Goal: Task Accomplishment & Management: Manage account settings

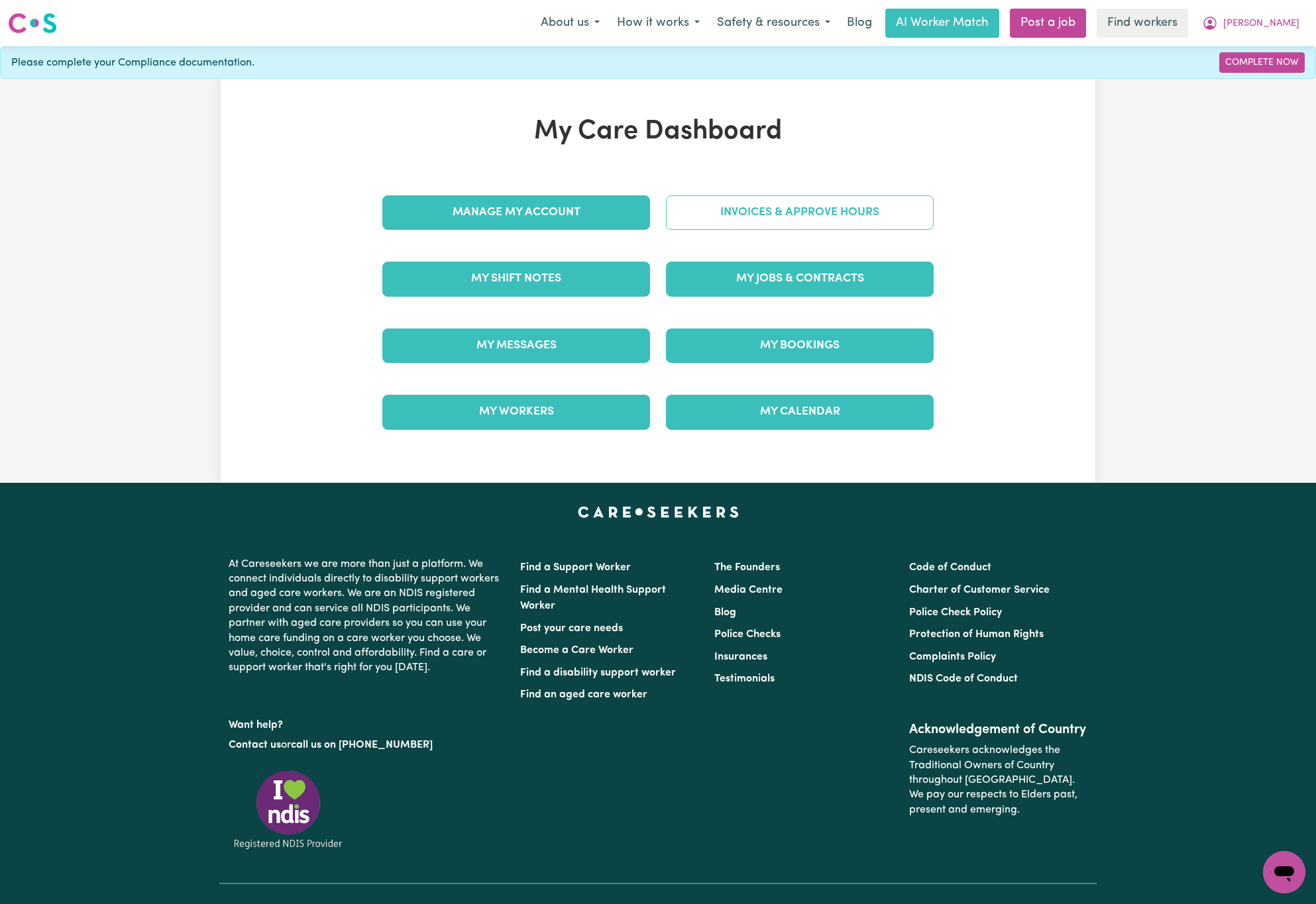
click at [801, 212] on link "Invoices & Approve Hours" at bounding box center [800, 213] width 268 height 35
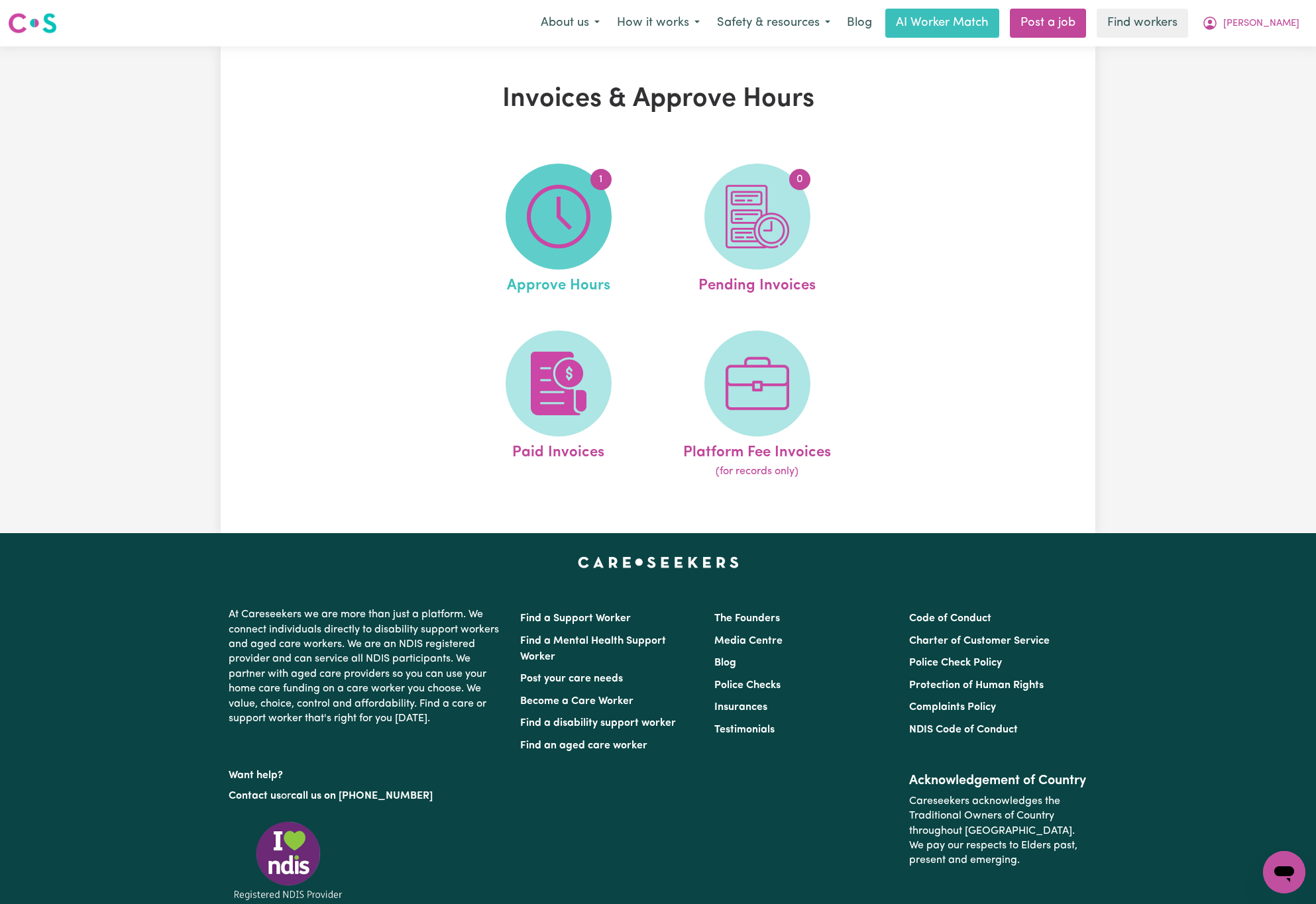
click at [547, 214] on img at bounding box center [559, 216] width 64 height 64
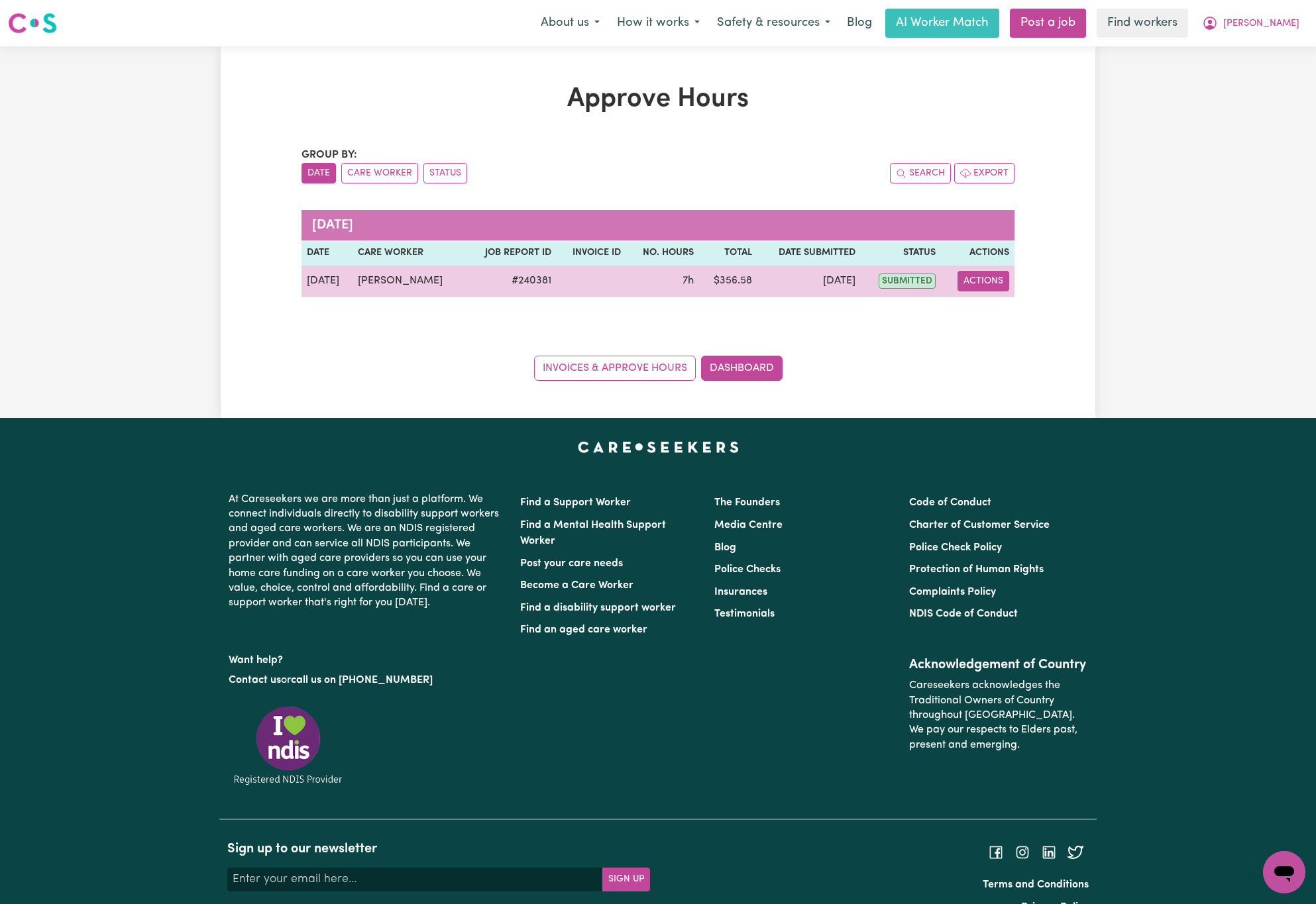
click at [1004, 281] on button "Actions" at bounding box center [984, 282] width 51 height 21
click at [1026, 320] on link "View Job Report" at bounding box center [1008, 313] width 113 height 26
select select "pm"
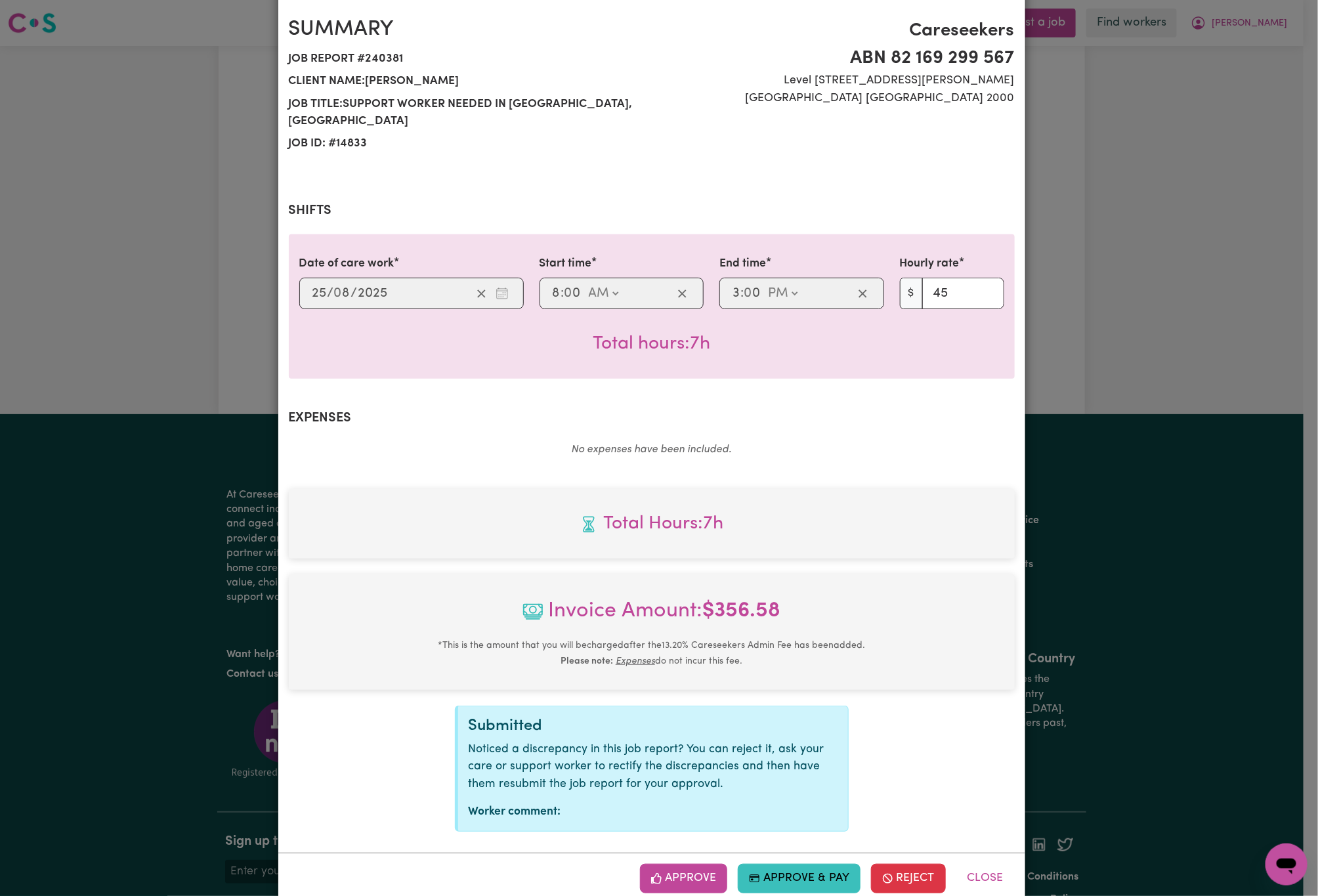
scroll to position [120, 0]
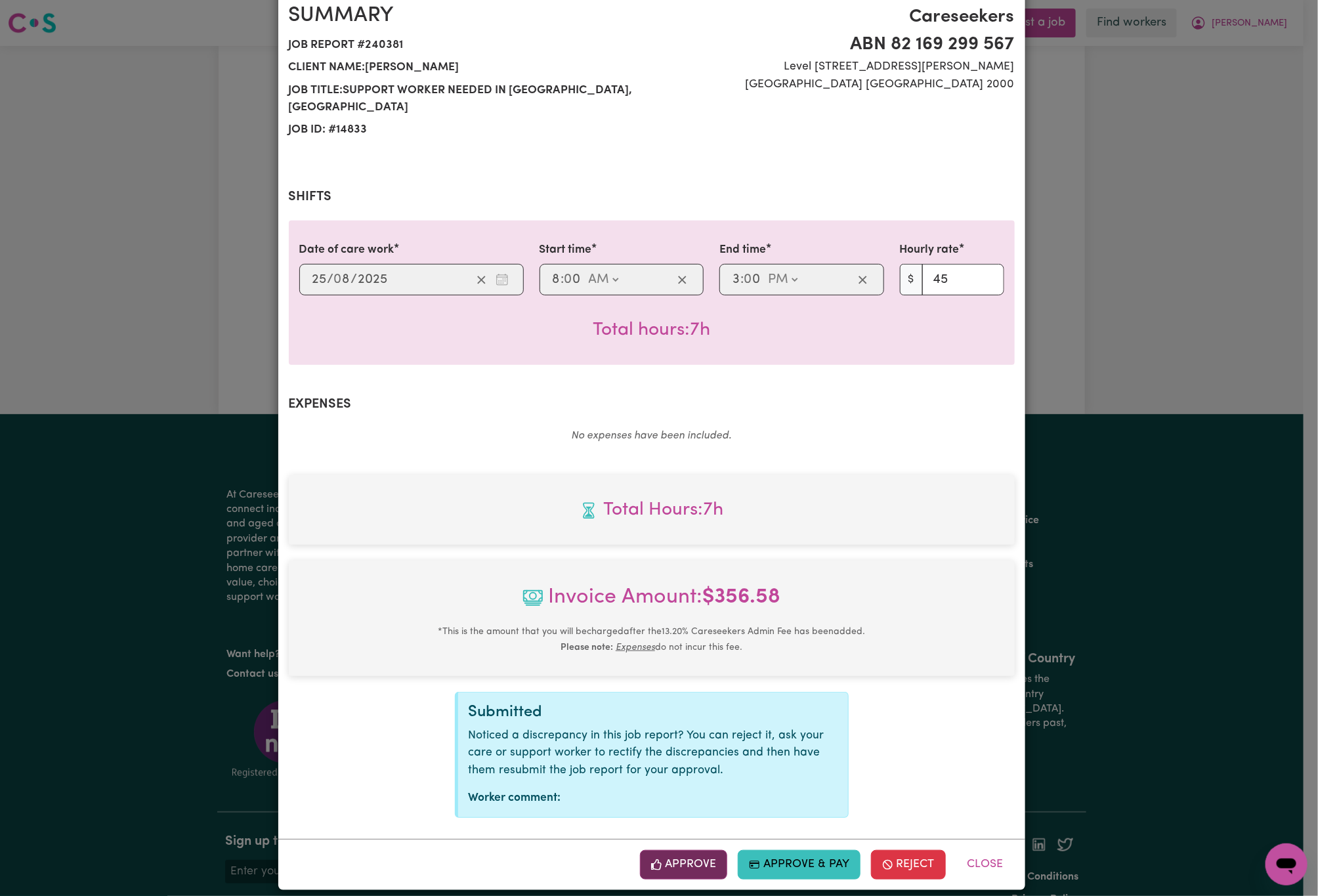
click at [696, 850] on button "Approve" at bounding box center [684, 864] width 88 height 29
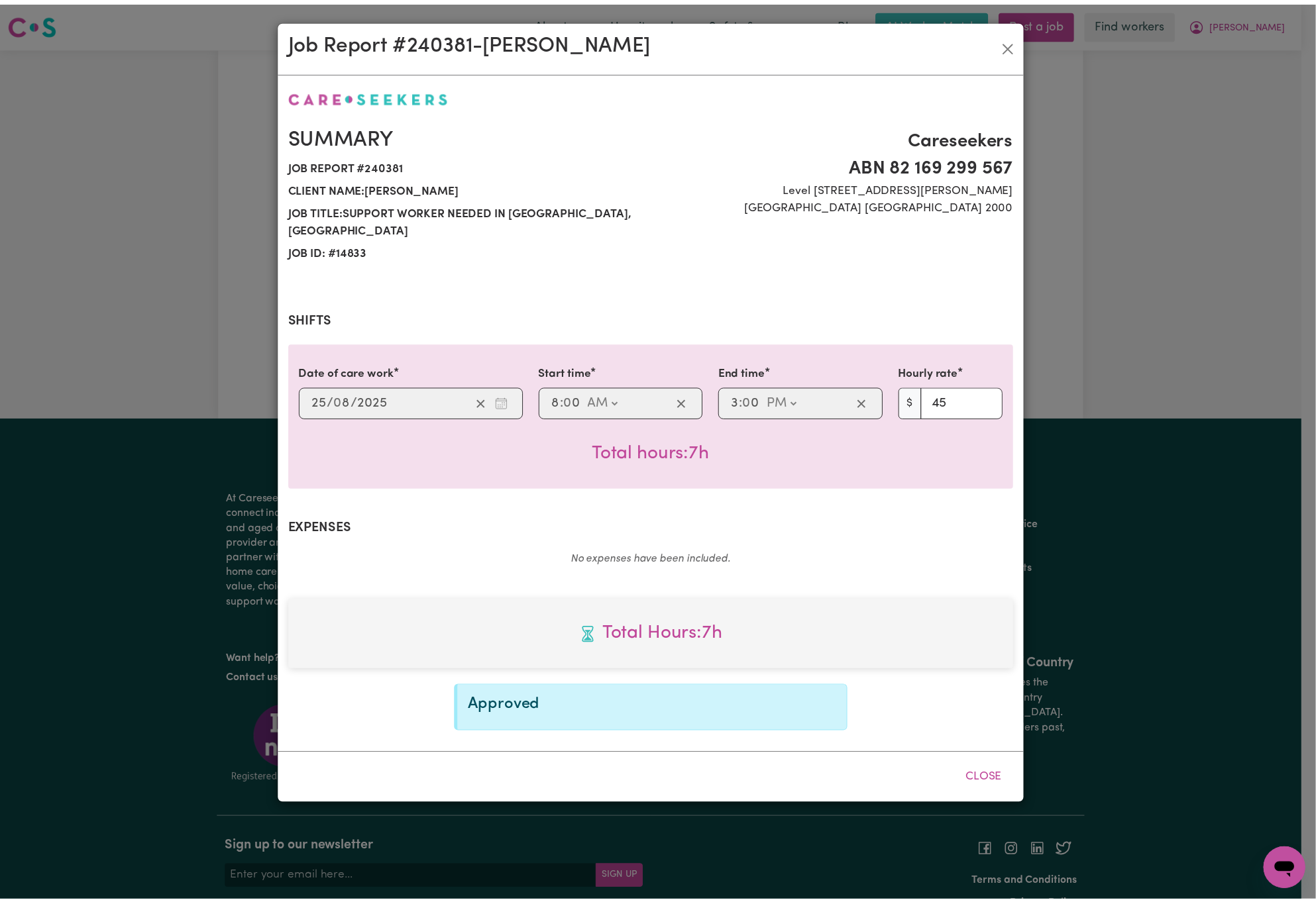
scroll to position [0, 0]
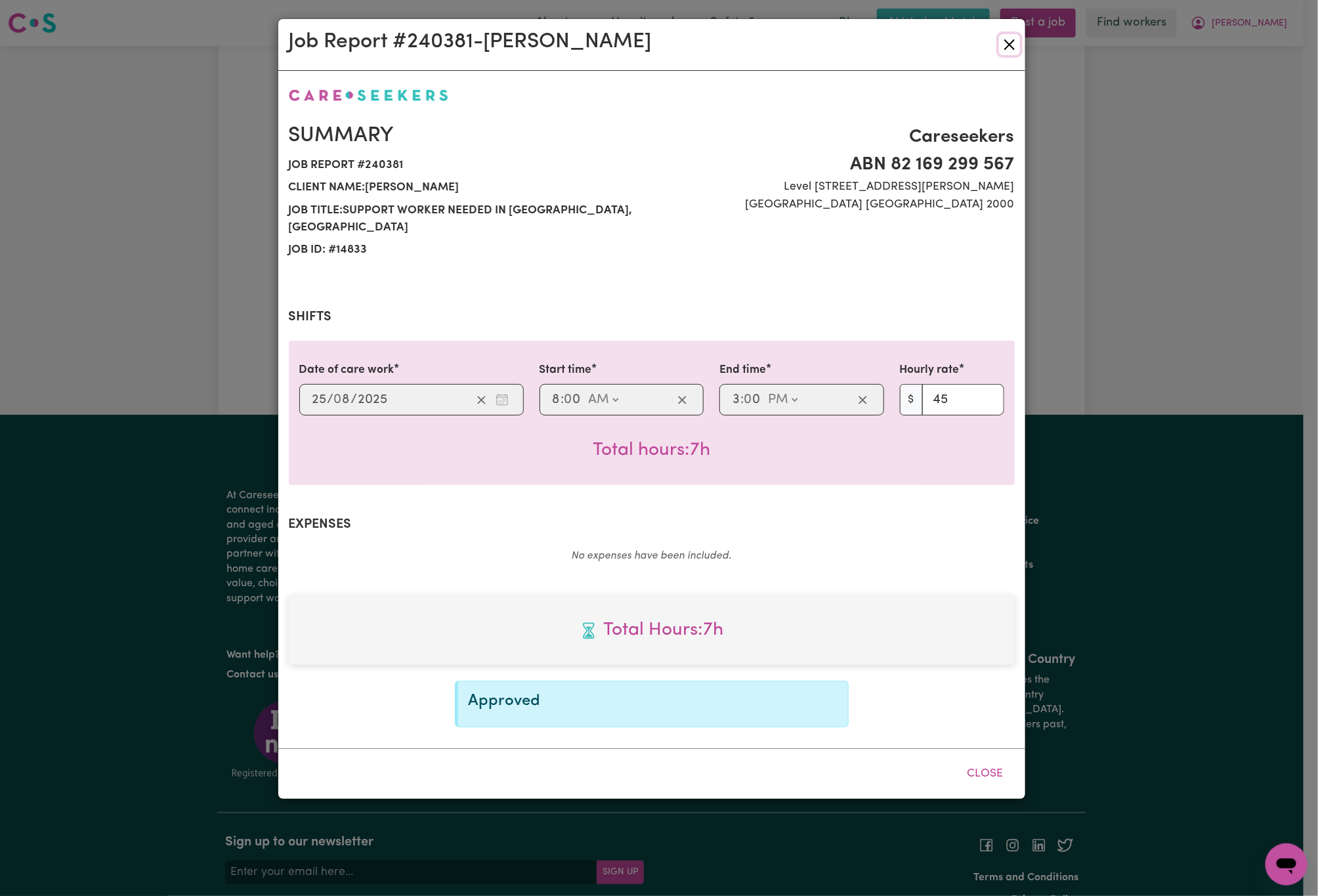
click at [1007, 47] on button "Close" at bounding box center [1009, 45] width 21 height 21
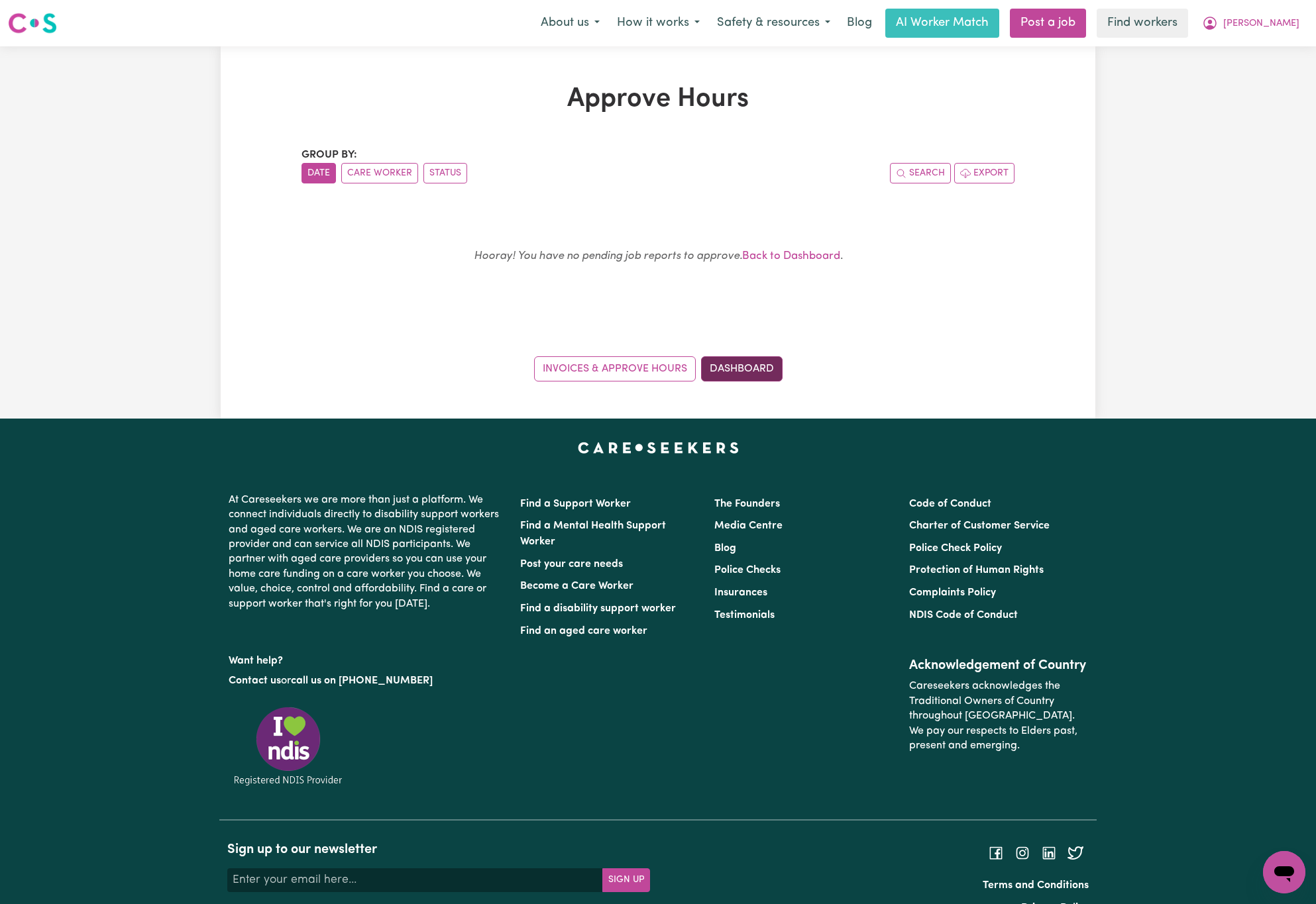
click at [746, 361] on link "Dashboard" at bounding box center [741, 369] width 81 height 25
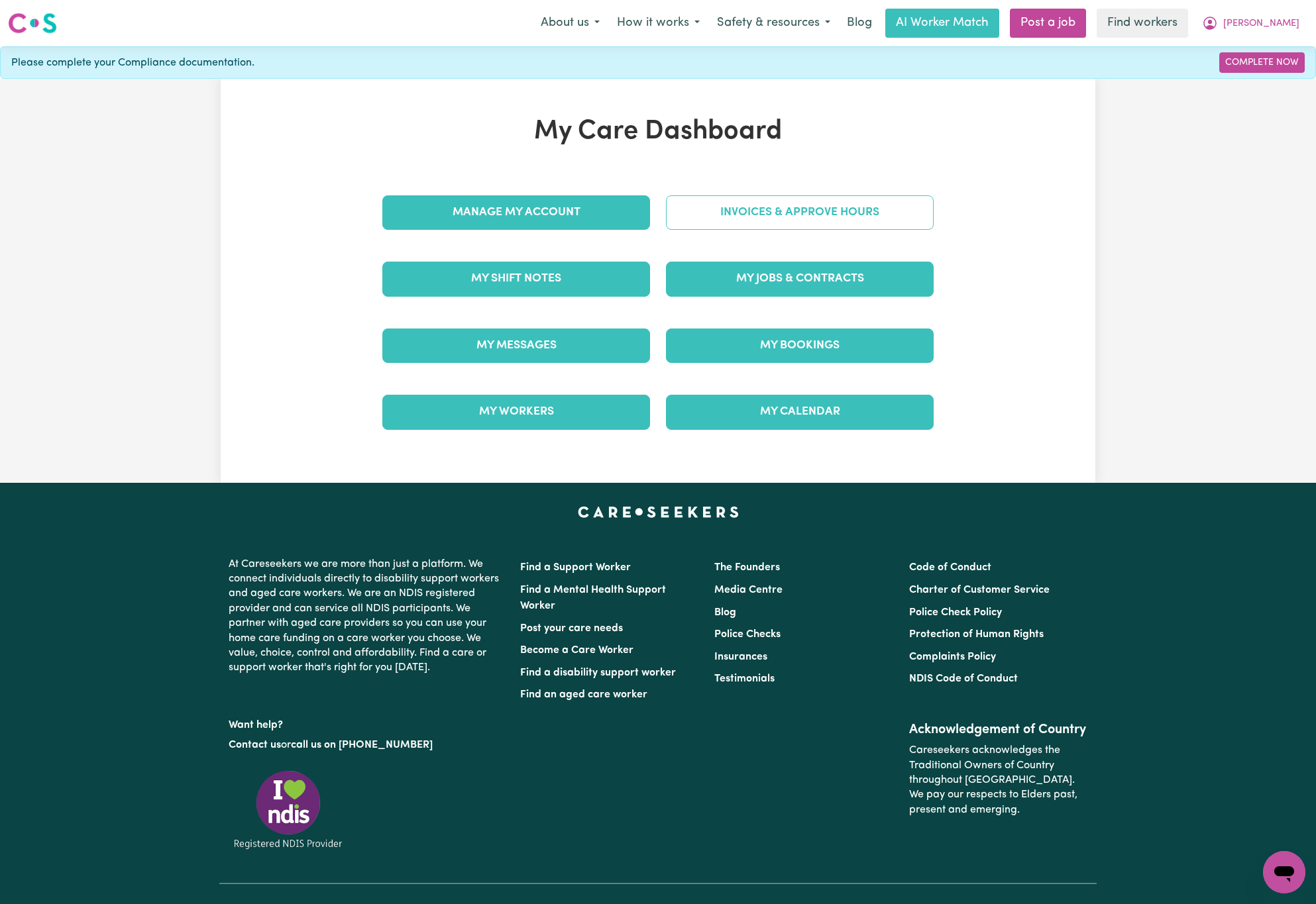
click at [812, 223] on link "Invoices & Approve Hours" at bounding box center [800, 213] width 268 height 35
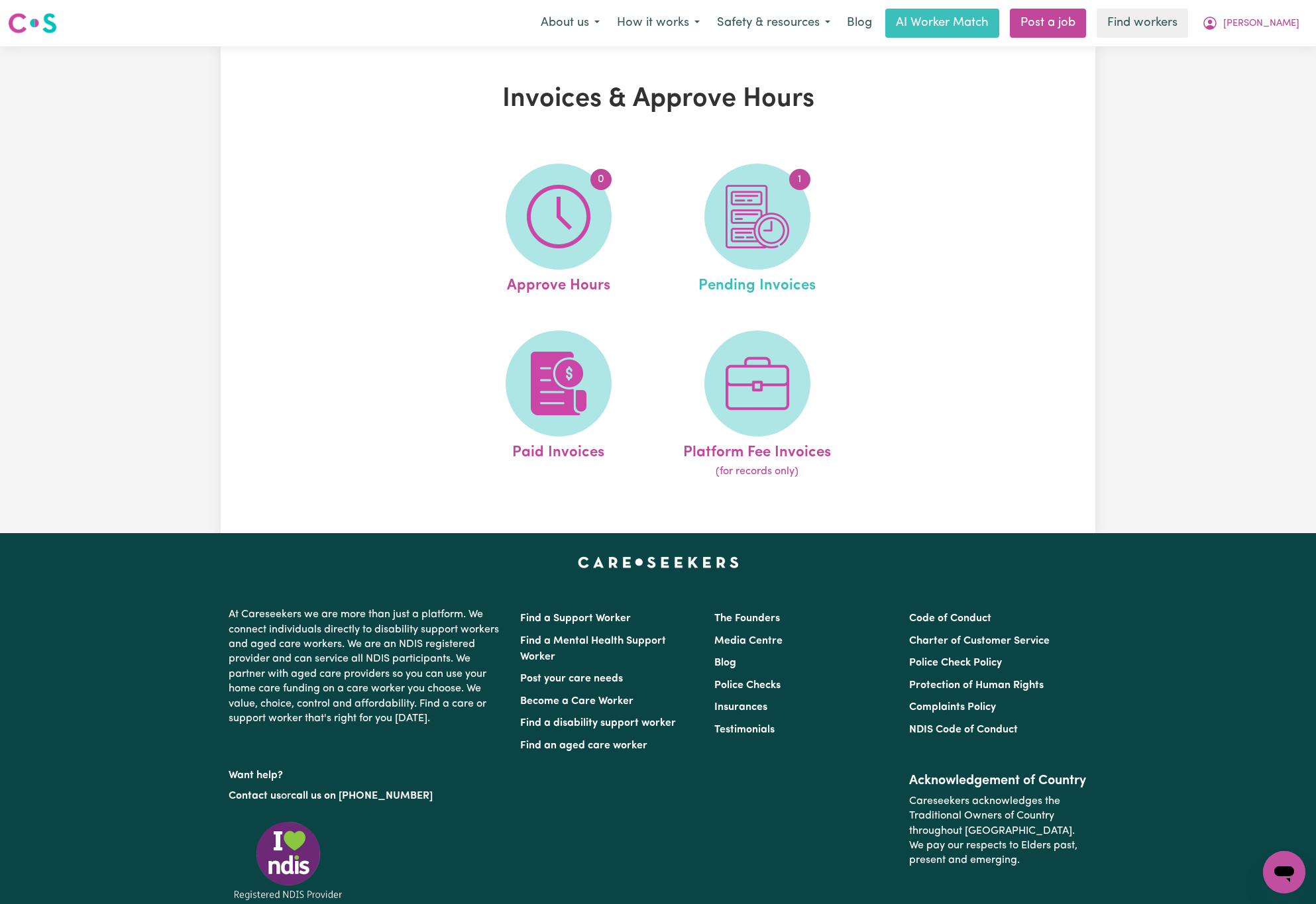
click at [811, 216] on link "1 Pending Invoices" at bounding box center [757, 230] width 191 height 134
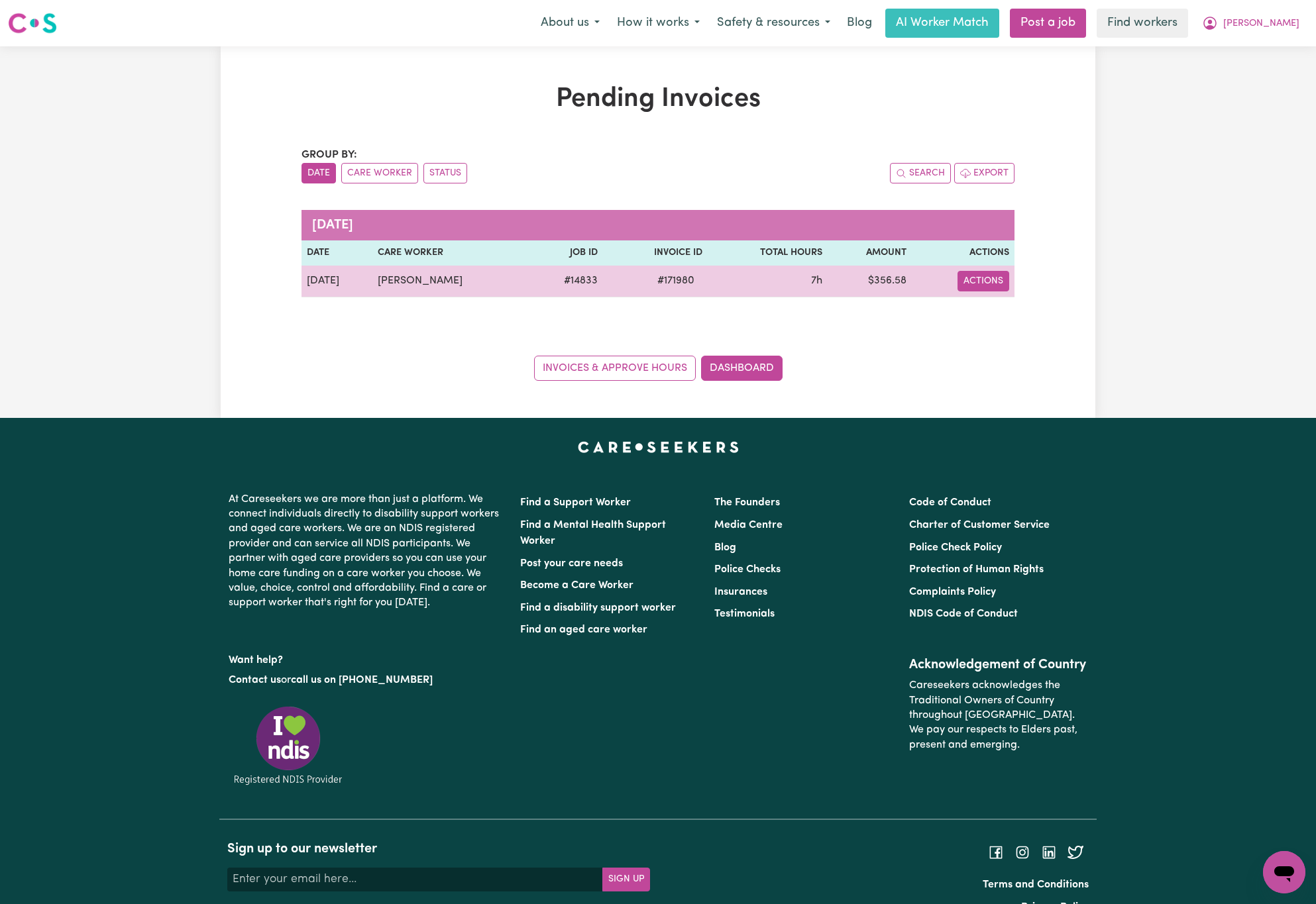
click at [972, 279] on button "Actions" at bounding box center [984, 282] width 51 height 21
click at [1034, 316] on link "Download Invoice" at bounding box center [1007, 313] width 121 height 26
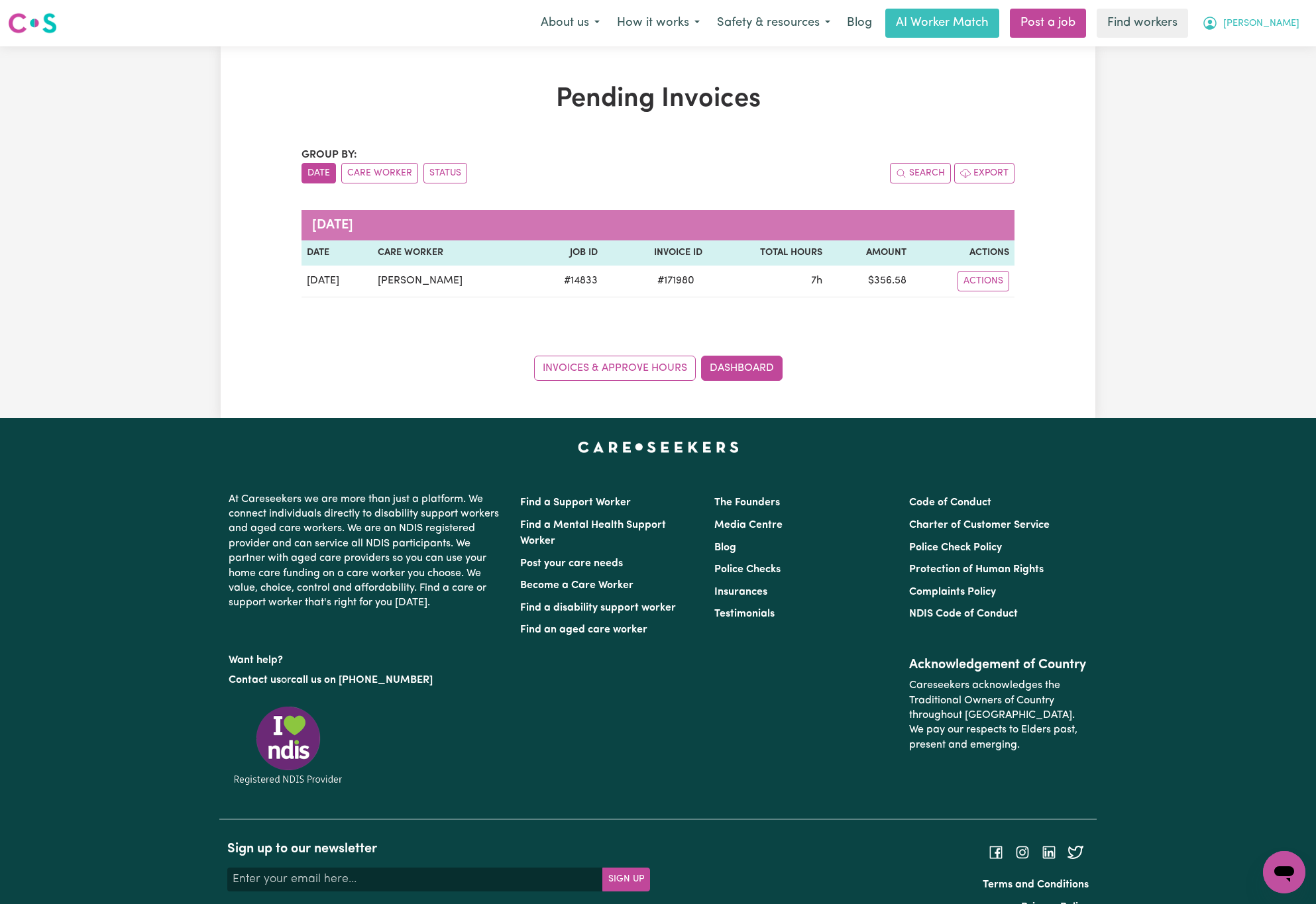
drag, startPoint x: 1281, startPoint y: 21, endPoint x: 1284, endPoint y: 28, distance: 7.6
click at [1283, 21] on span "[PERSON_NAME]" at bounding box center [1262, 24] width 76 height 15
click at [1286, 44] on link "My Dashboard" at bounding box center [1255, 51] width 105 height 25
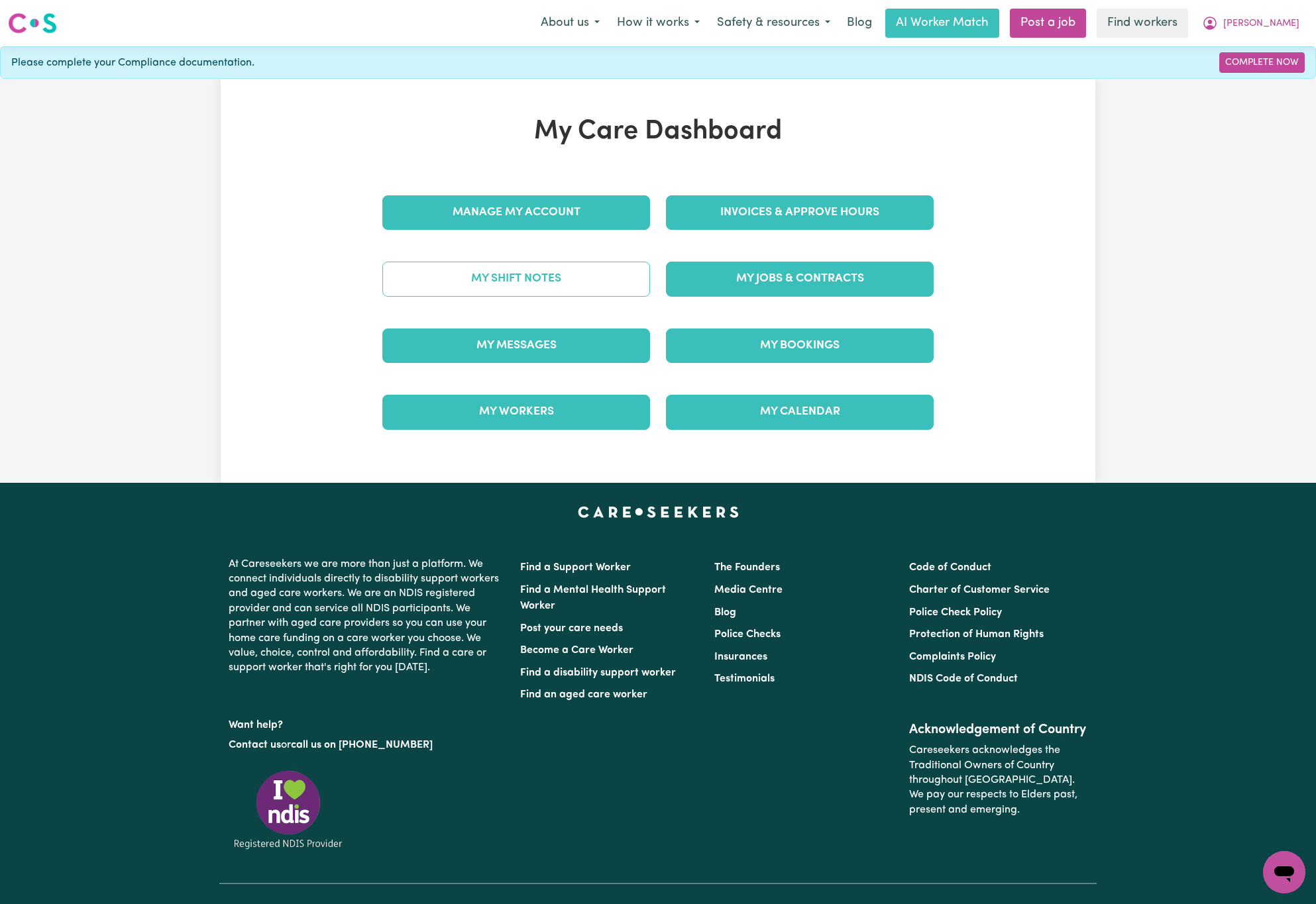
click at [549, 275] on link "My Shift Notes" at bounding box center [516, 279] width 268 height 35
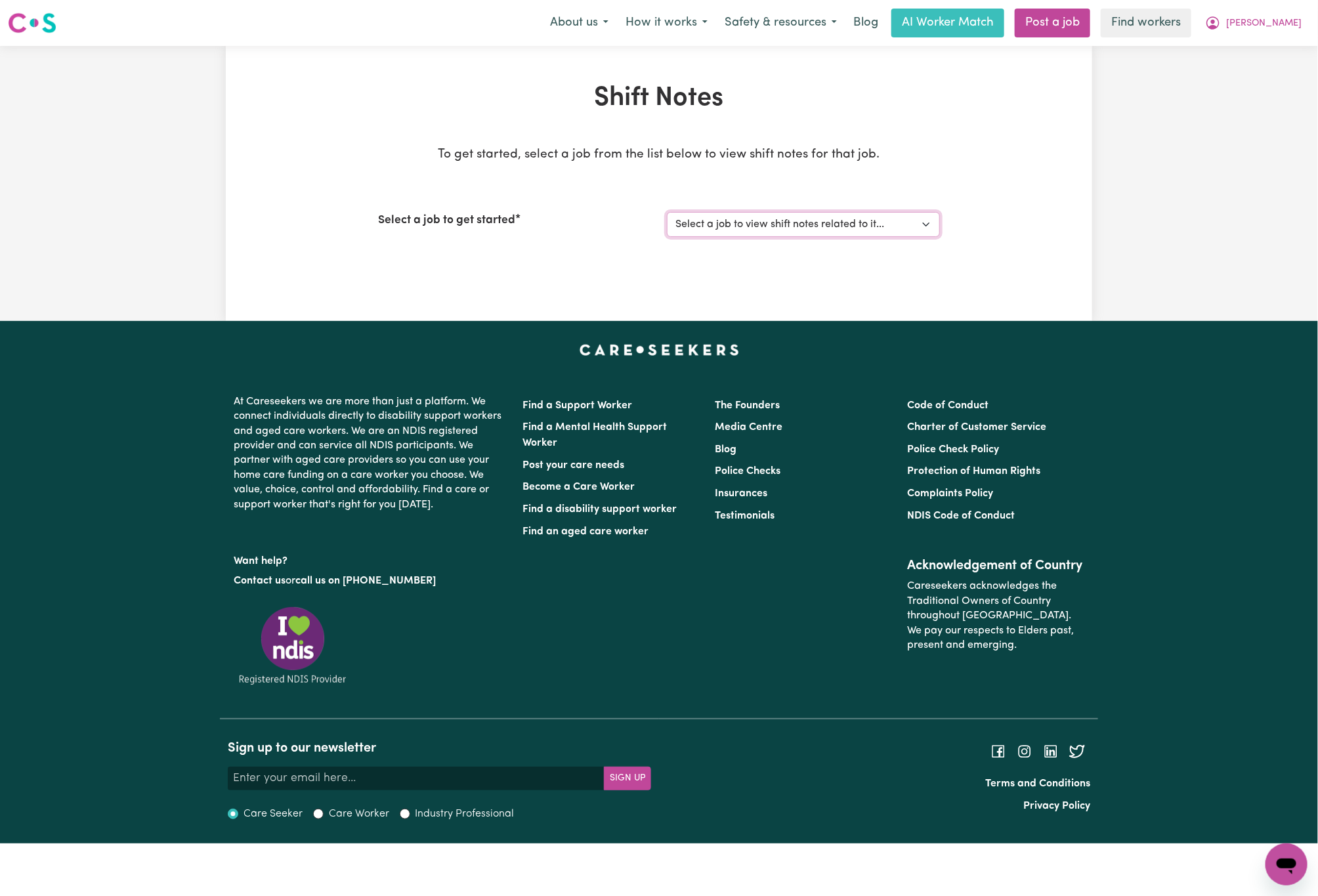
click at [778, 226] on select "Select a job to view shift notes related to it... Support Worker Needed In [GEO…" at bounding box center [803, 224] width 273 height 25
select select "14833"
click at [667, 212] on select "Select a job to view shift notes related to it... Support Worker Needed In [GEO…" at bounding box center [803, 224] width 273 height 25
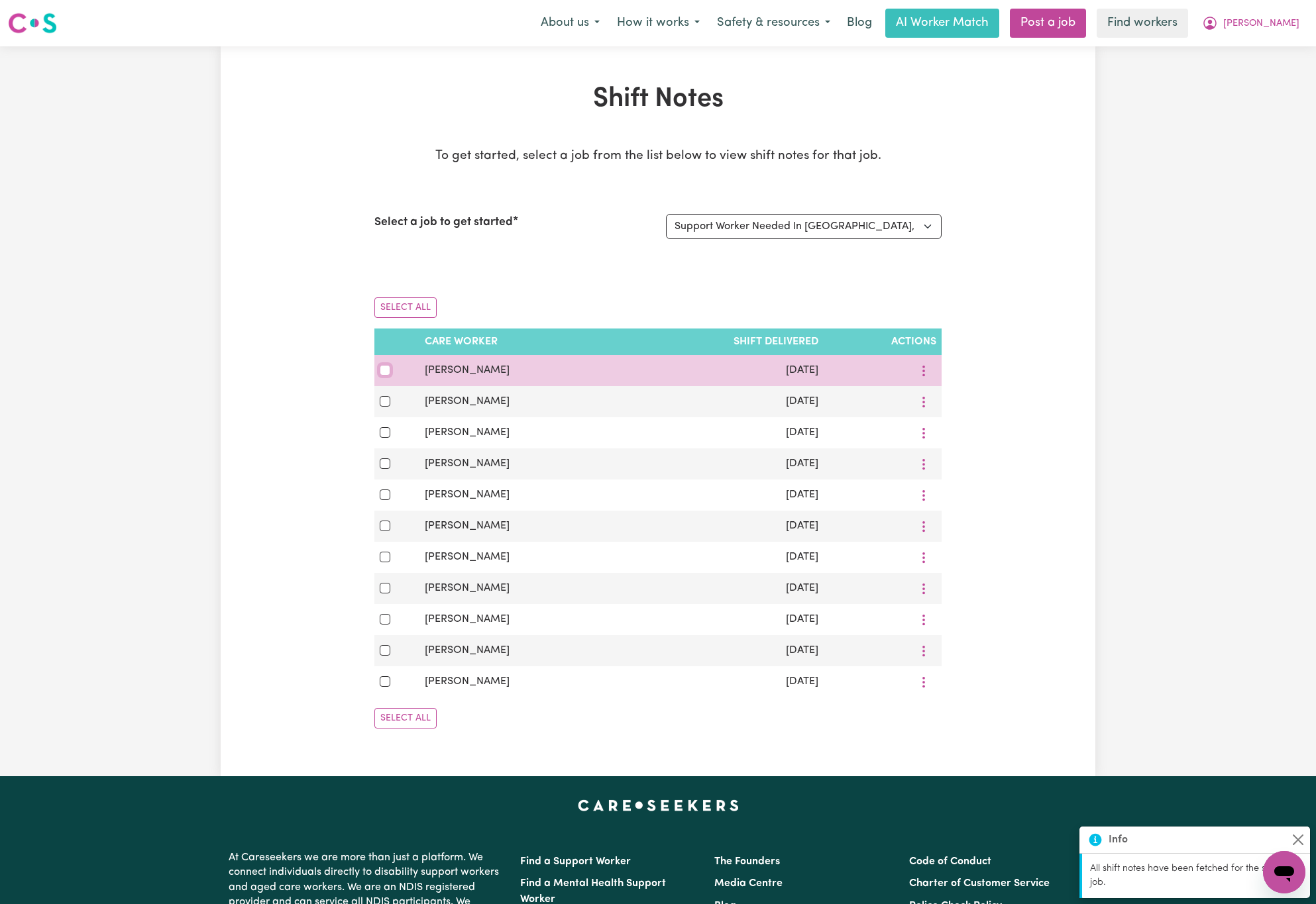
click at [385, 372] on input "checkbox" at bounding box center [385, 370] width 10 height 10
checkbox input "true"
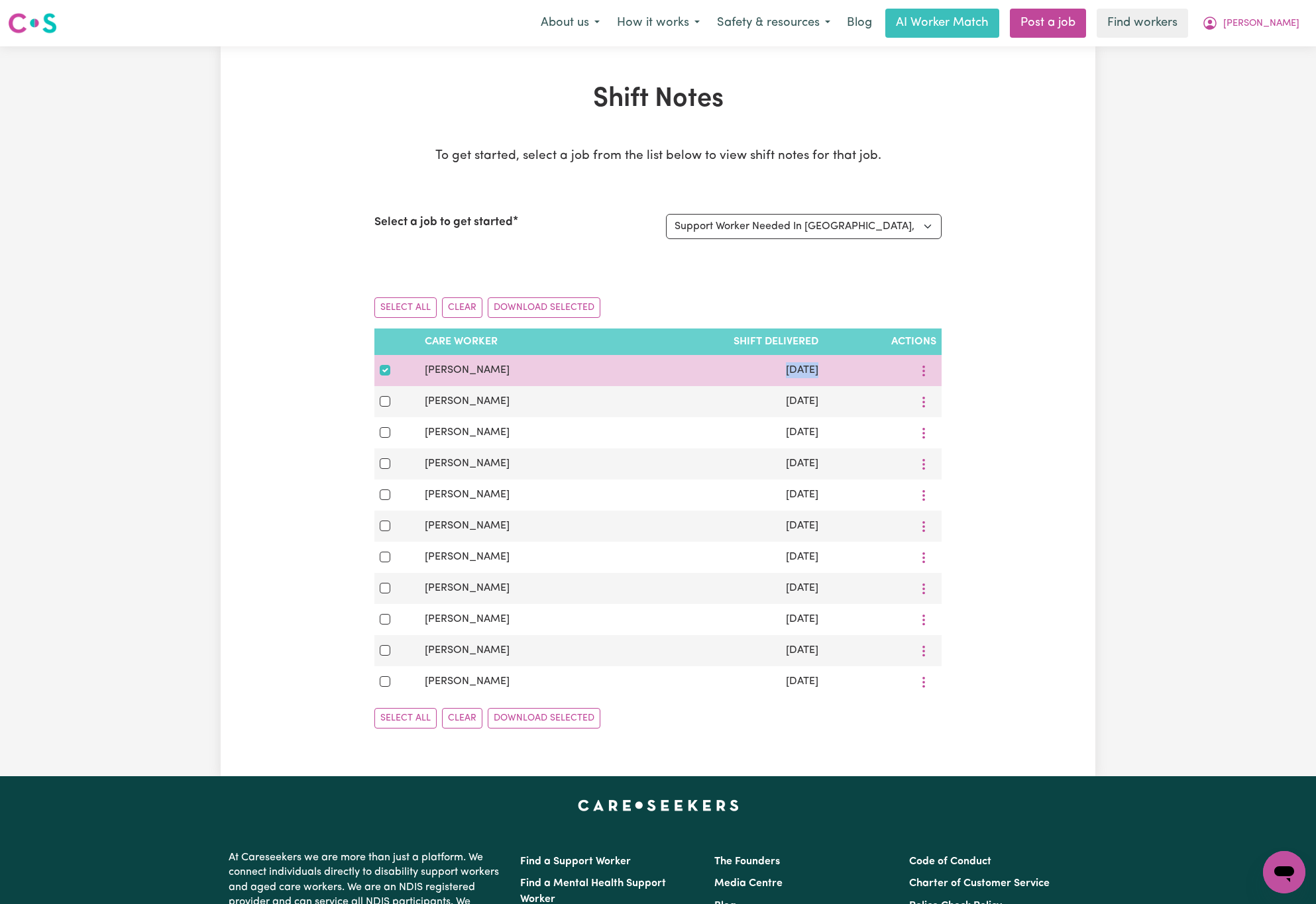
drag, startPoint x: 845, startPoint y: 373, endPoint x: 772, endPoint y: 374, distance: 73.0
click at [772, 374] on tr "[PERSON_NAME] [DATE]" at bounding box center [657, 370] width 567 height 31
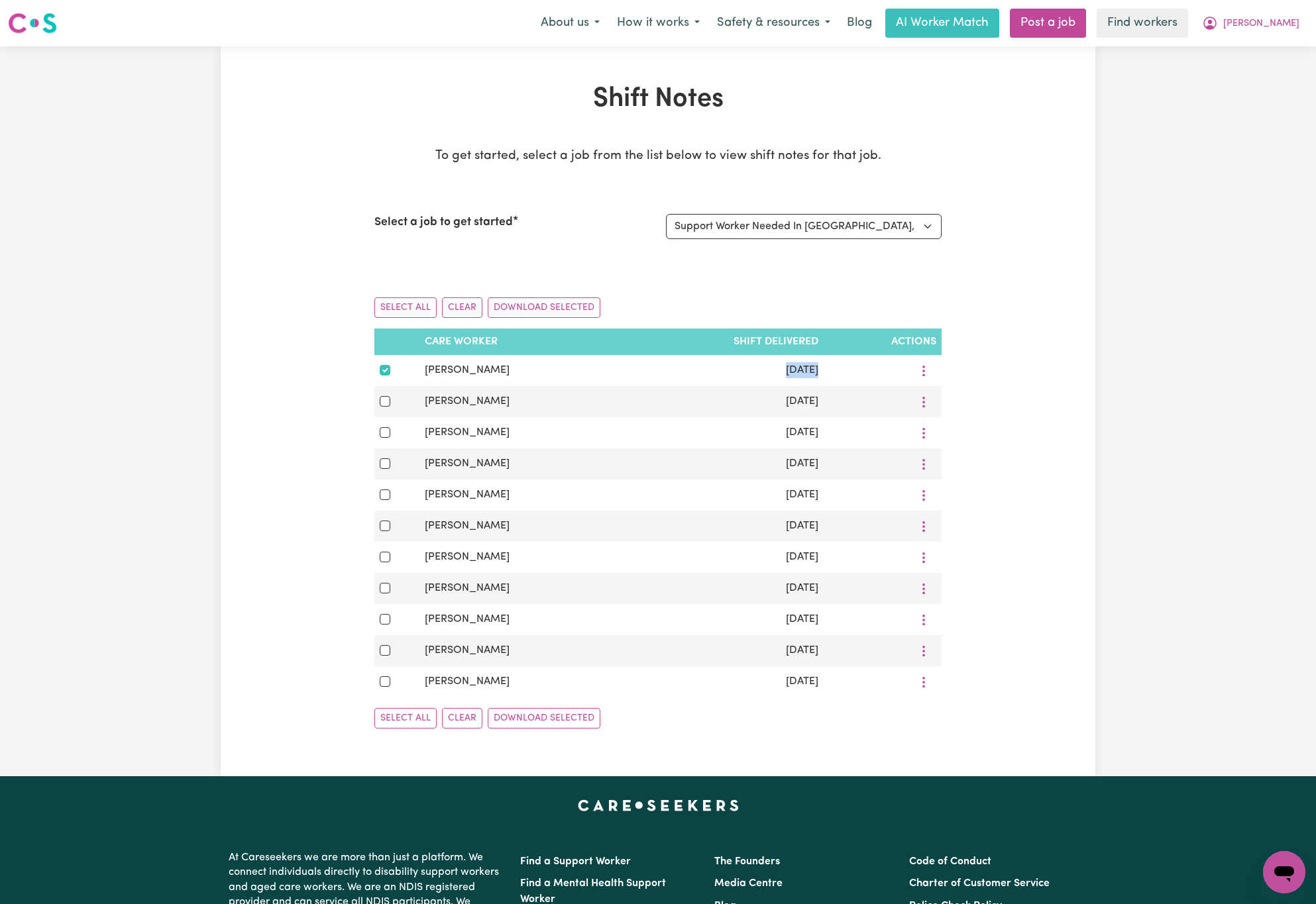
copy tr "[DATE]"
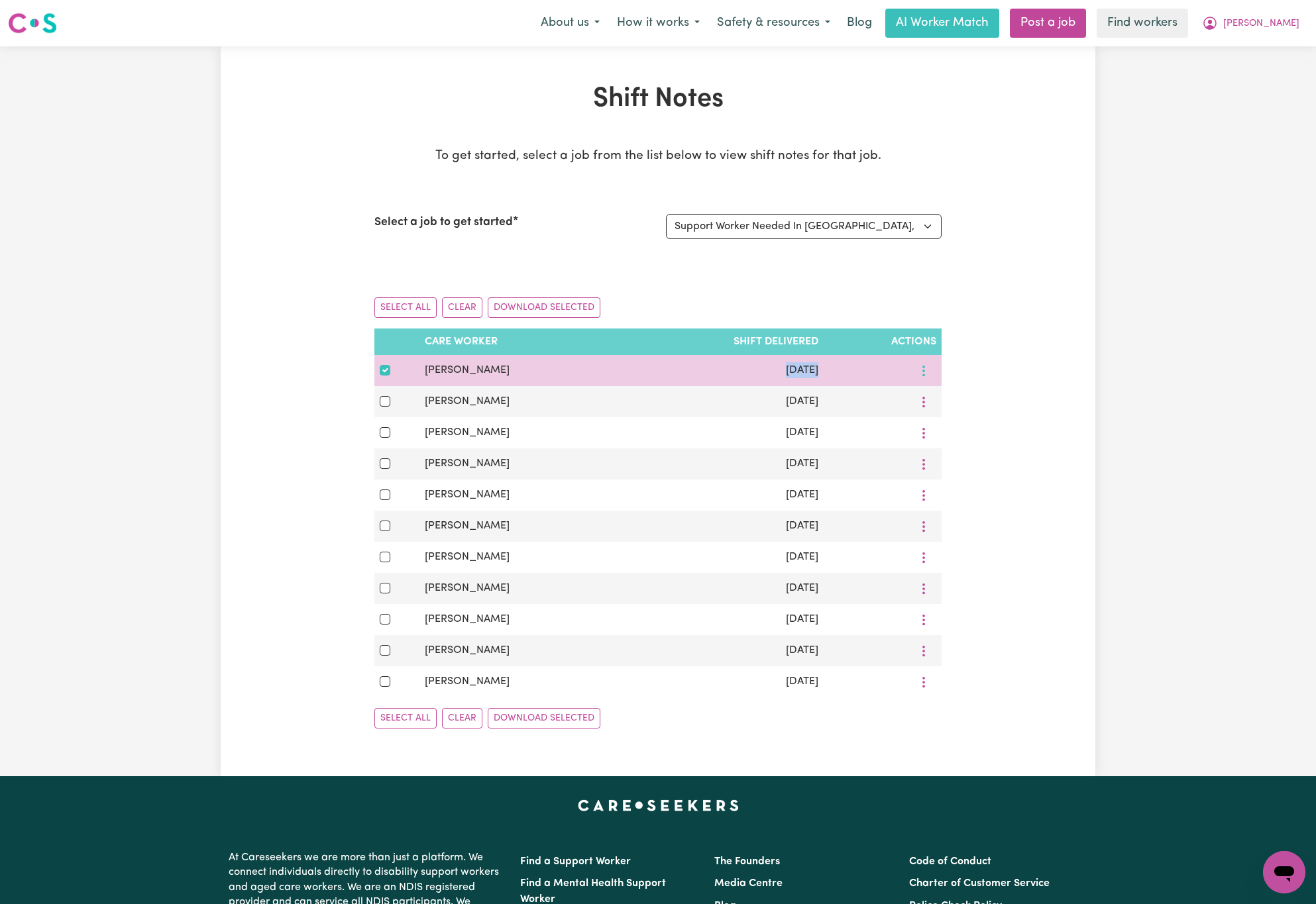
click at [920, 374] on icon "More options" at bounding box center [923, 370] width 13 height 13
click at [968, 432] on link "Download" at bounding box center [947, 429] width 110 height 26
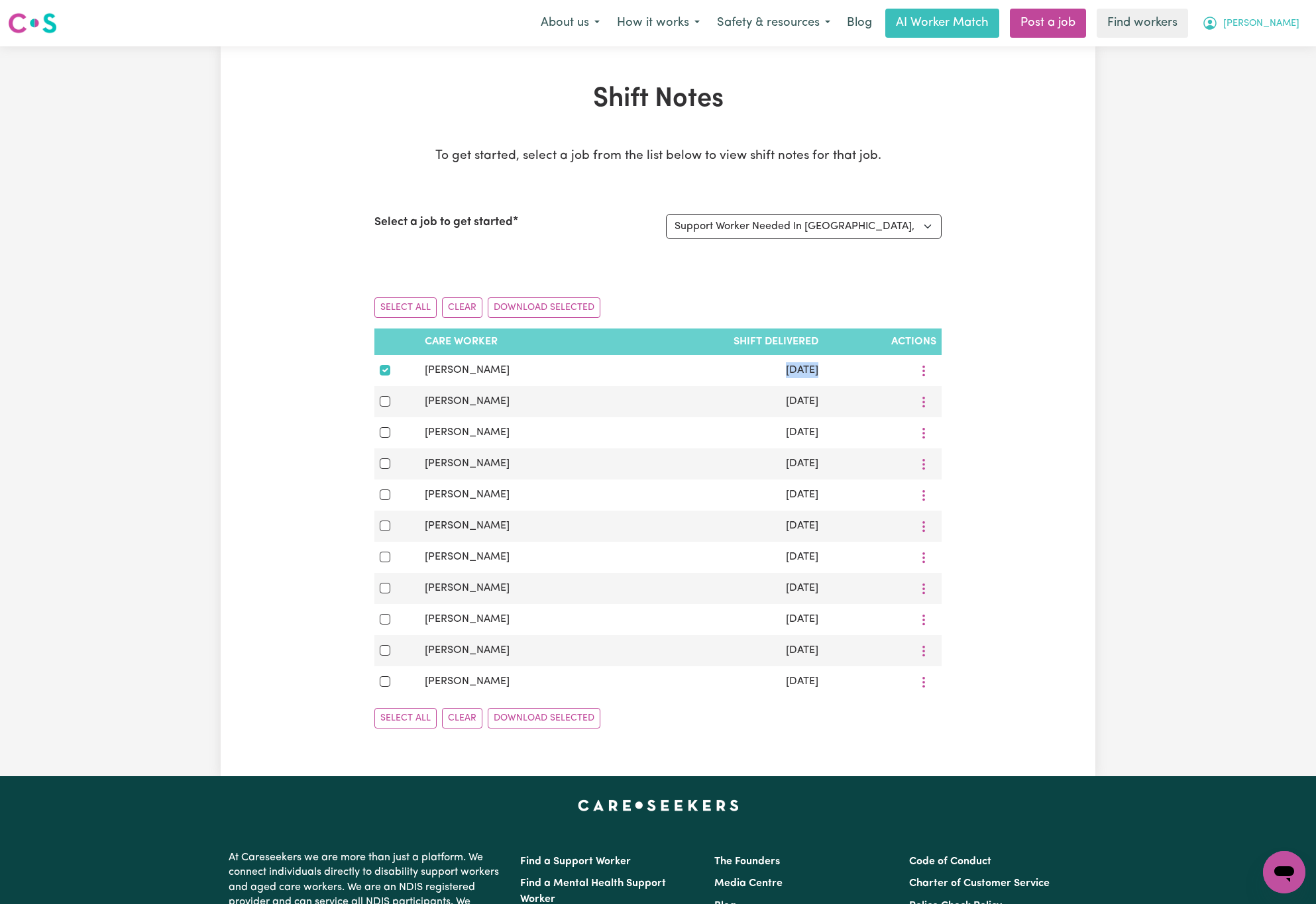
click at [1274, 17] on span "[PERSON_NAME]" at bounding box center [1262, 24] width 76 height 15
click at [1267, 82] on link "Logout" at bounding box center [1255, 76] width 105 height 25
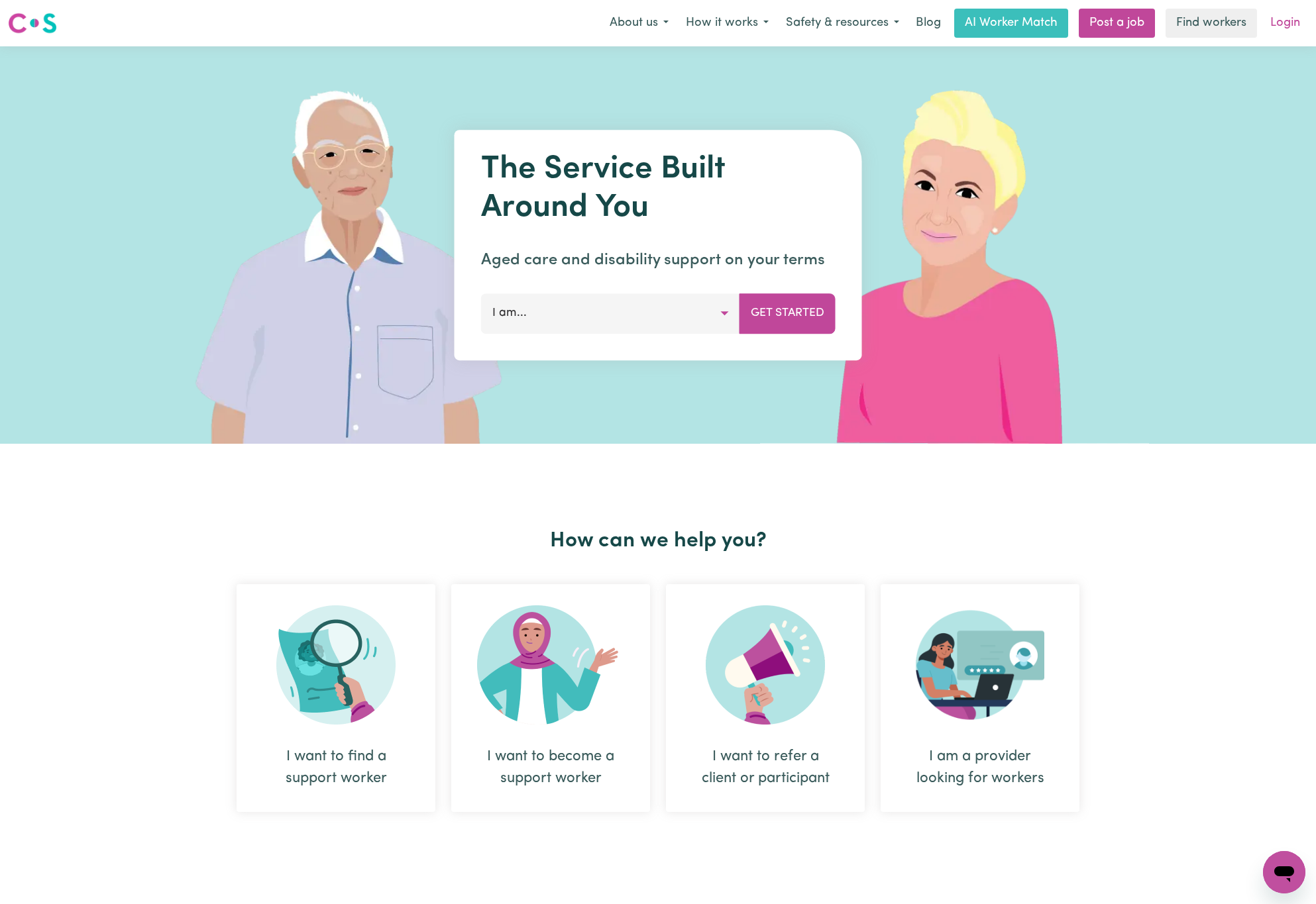
click at [1283, 28] on link "Login" at bounding box center [1285, 23] width 46 height 29
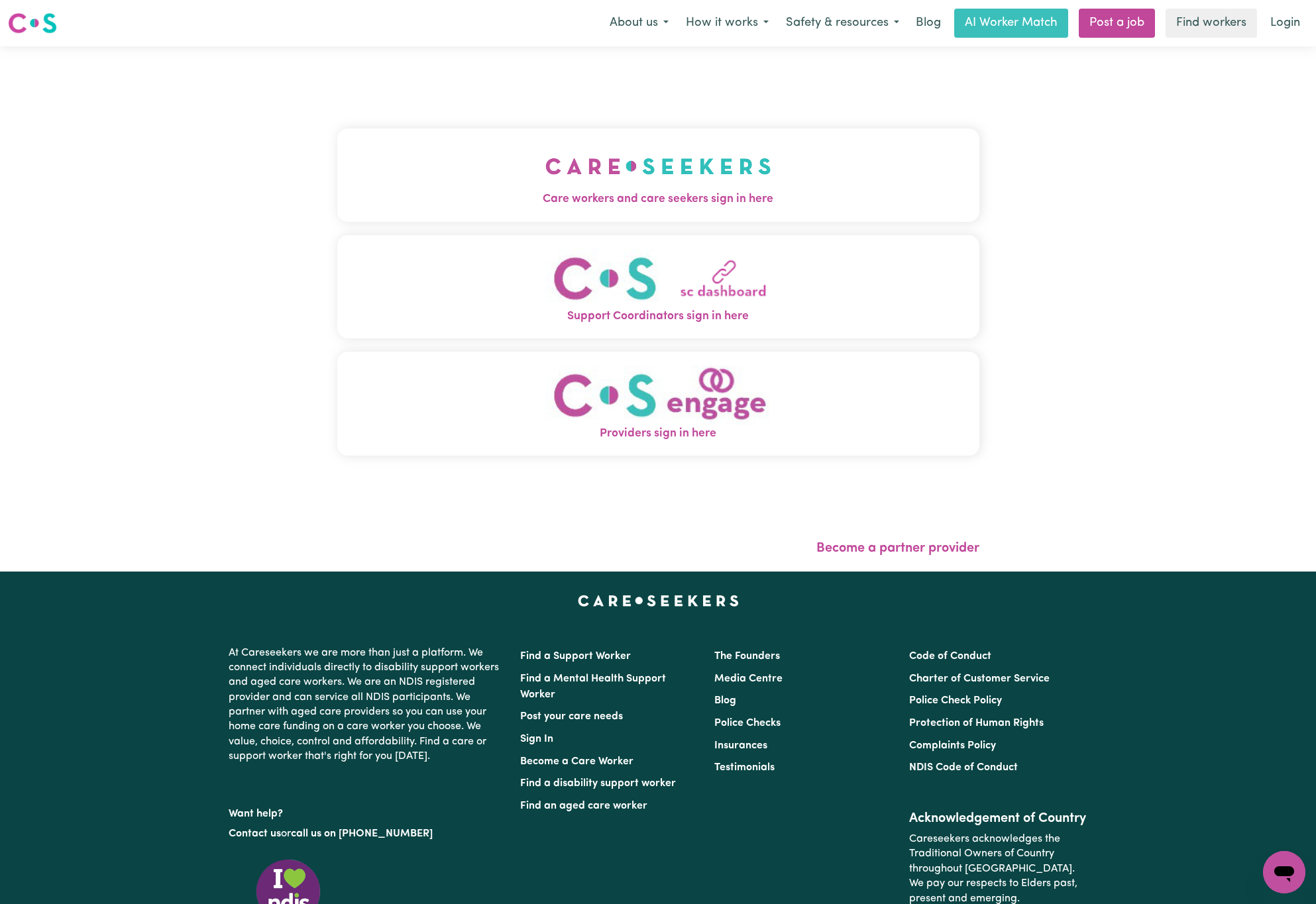
click at [718, 198] on span "Care workers and care seekers sign in here" at bounding box center [658, 199] width 642 height 17
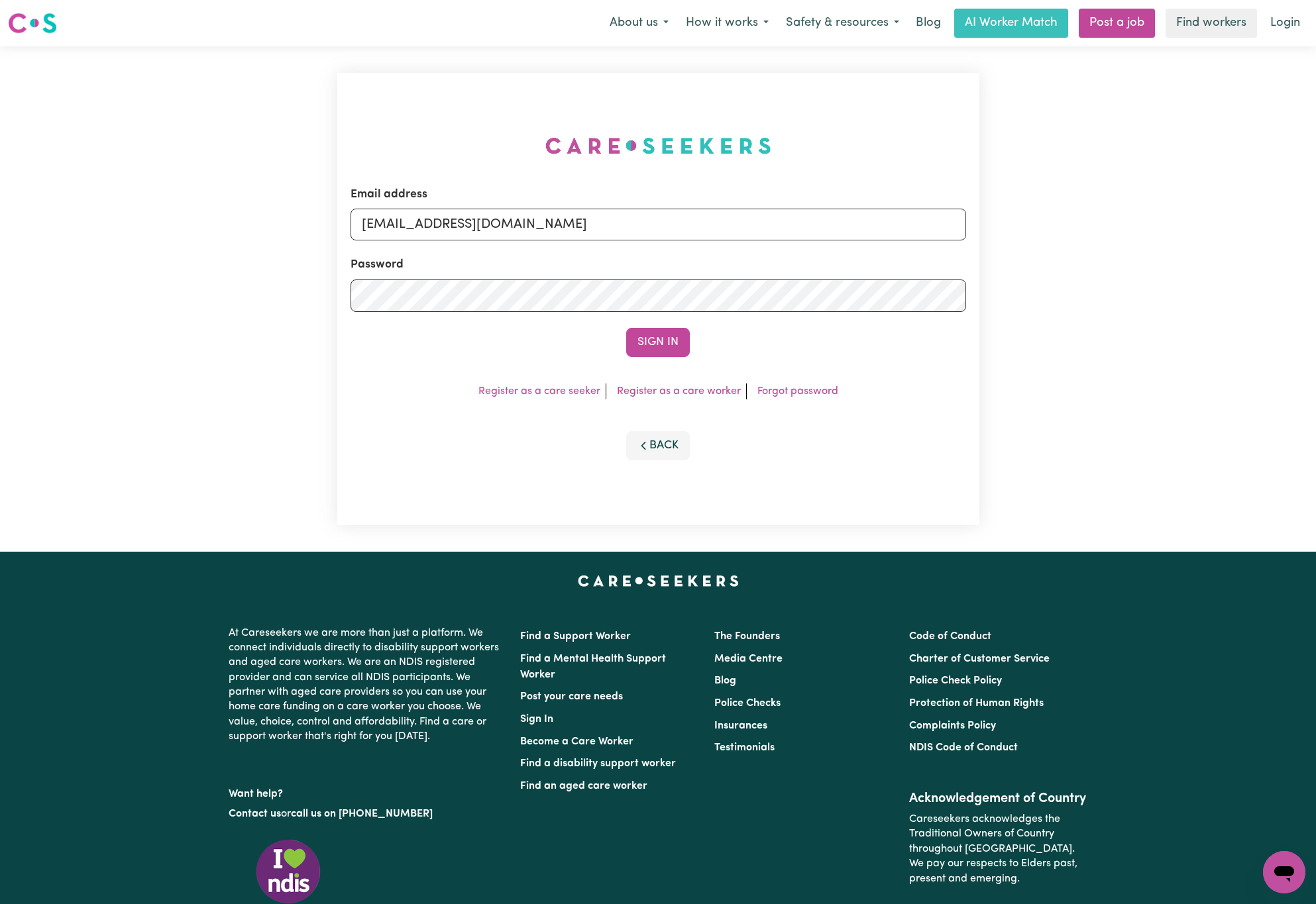
click at [230, 239] on div "Email address [EMAIL_ADDRESS][DOMAIN_NAME] Password Sign In Register as a care …" at bounding box center [658, 299] width 1316 height 506
drag, startPoint x: 428, startPoint y: 223, endPoint x: 1226, endPoint y: 219, distance: 798.0
click at [1226, 219] on div "Email address [EMAIL_ADDRESS][DOMAIN_NAME] Password Sign In Register as a care …" at bounding box center [658, 299] width 1316 height 506
paste input "AvaINC"
type input "[EMAIL_ADDRESS][DOMAIN_NAME]"
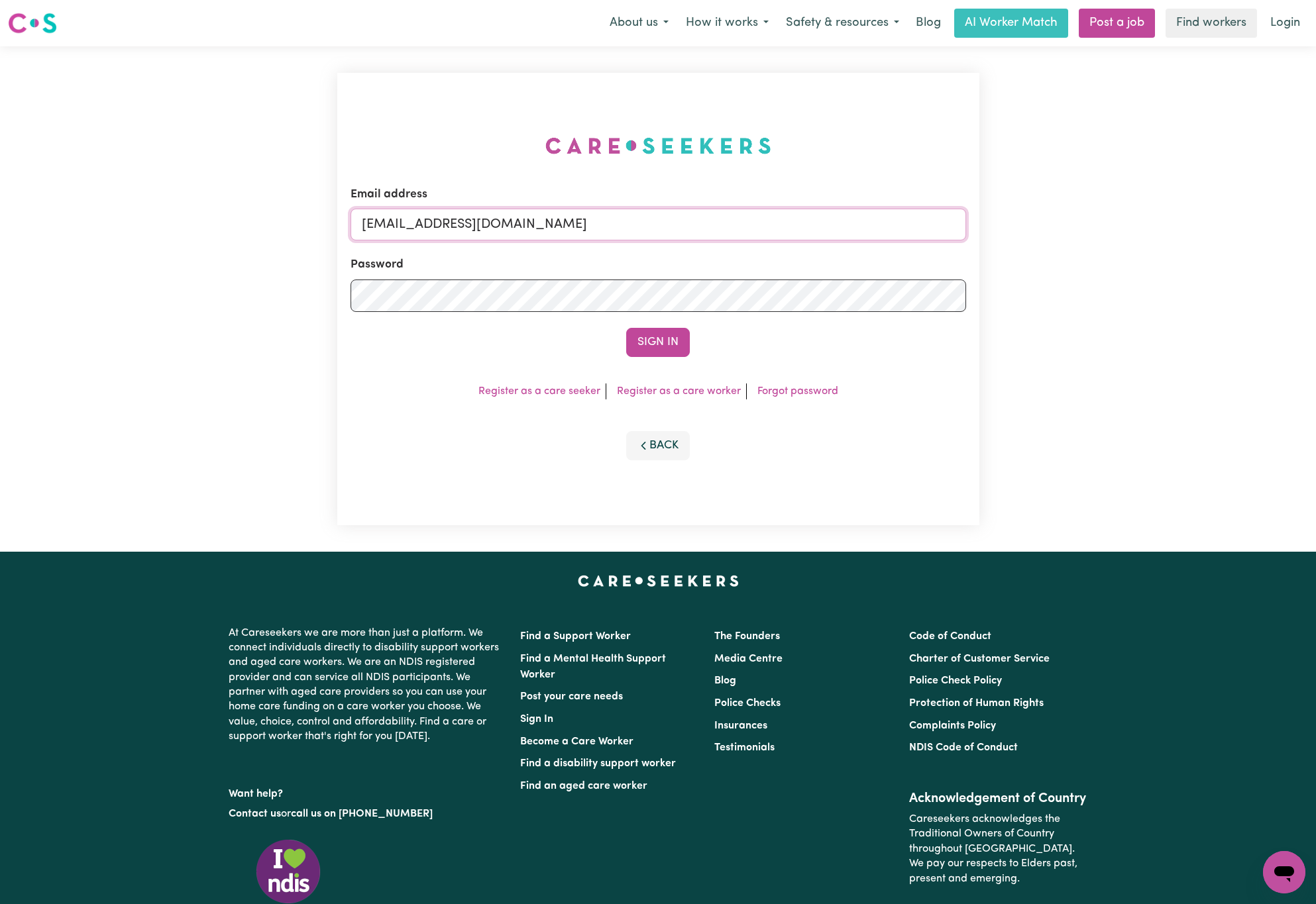
click at [626, 328] on button "Sign In" at bounding box center [658, 343] width 64 height 29
